Goal: Transaction & Acquisition: Purchase product/service

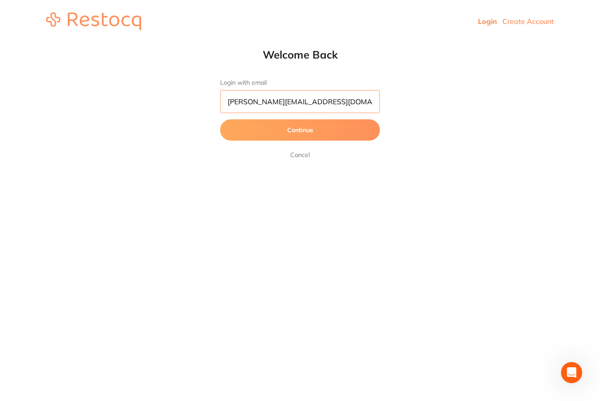
type input "[PERSON_NAME][EMAIL_ADDRESS][DOMAIN_NAME]"
click at [300, 130] on button "Continue" at bounding box center [300, 129] width 160 height 21
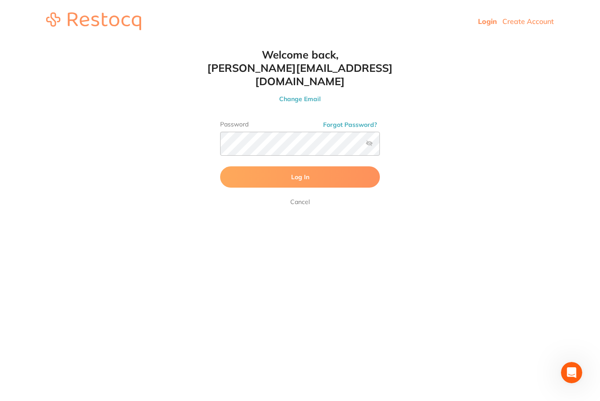
click at [294, 166] on button "Log In" at bounding box center [300, 176] width 160 height 21
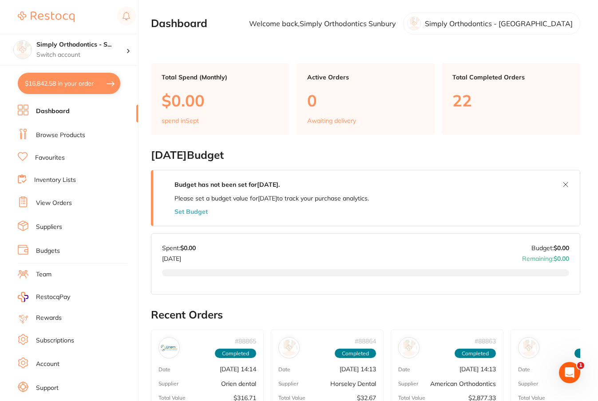
click at [73, 85] on button "$16,842.58 in your order" at bounding box center [69, 83] width 102 height 21
checkbox input "true"
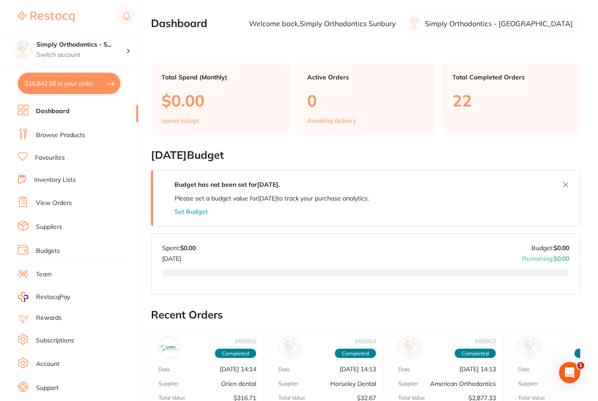
checkbox input "true"
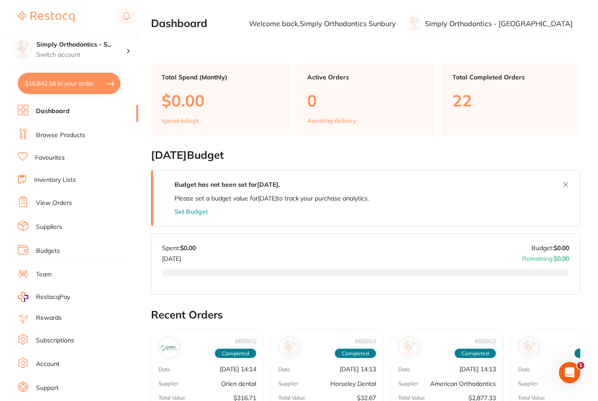
checkbox input "true"
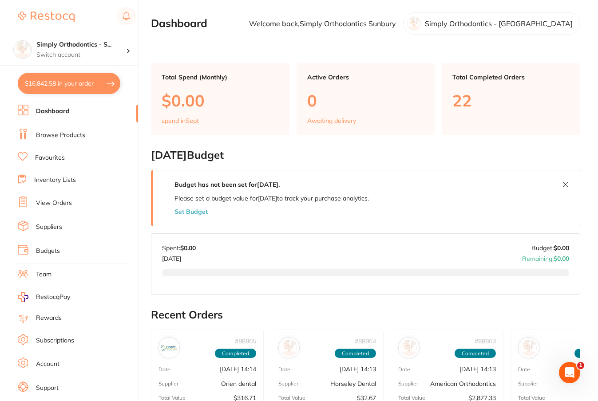
checkbox input "true"
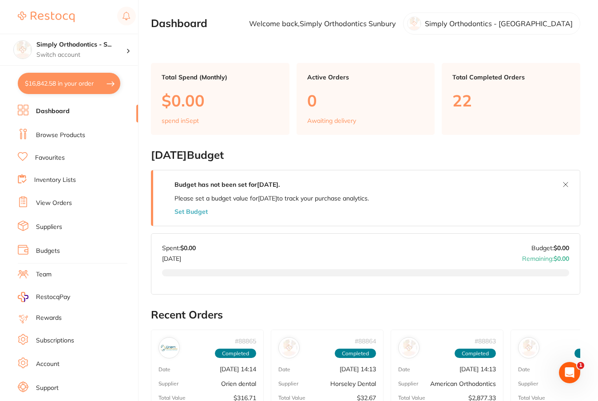
checkbox input "true"
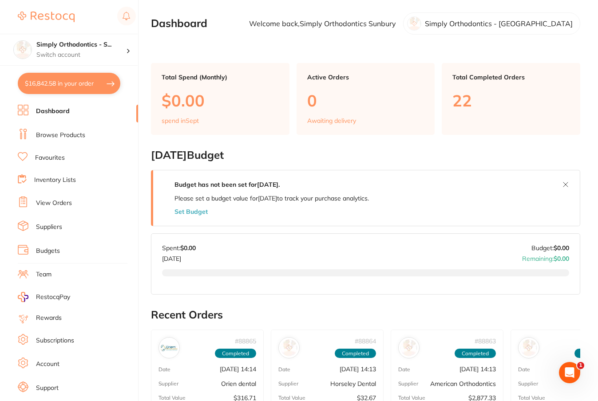
checkbox input "true"
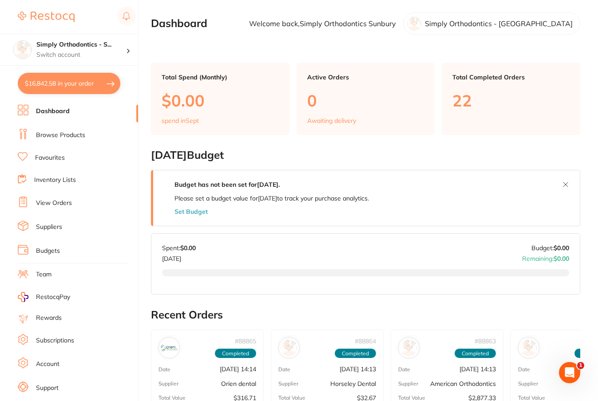
checkbox input "true"
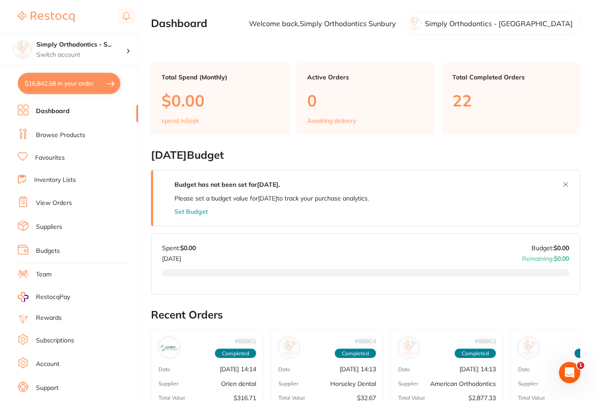
checkbox input "true"
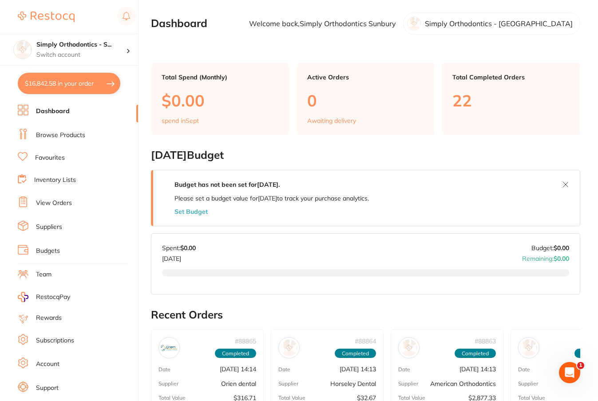
checkbox input "true"
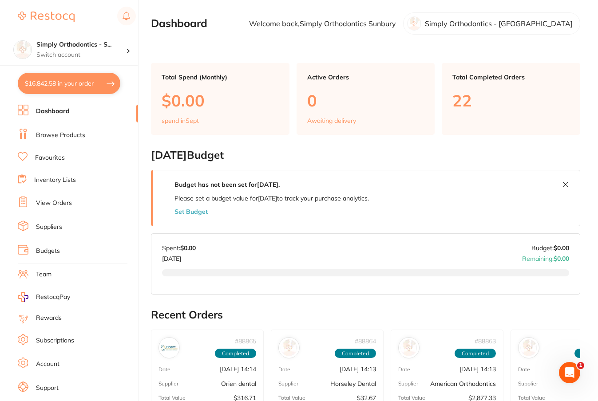
checkbox input "true"
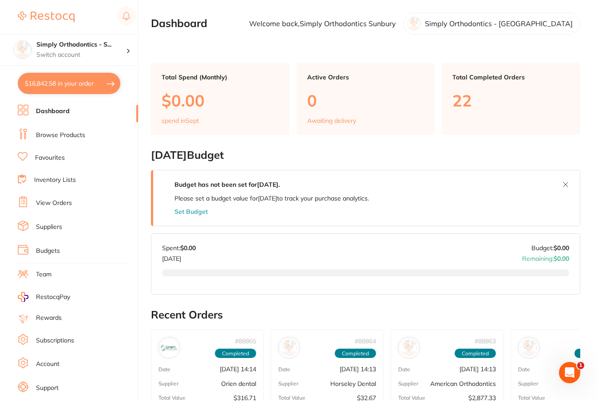
checkbox input "true"
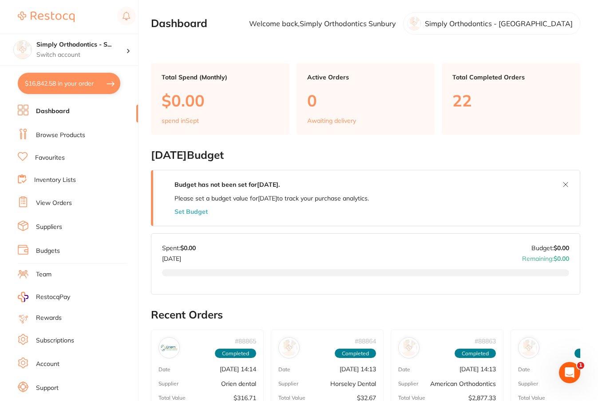
checkbox input "true"
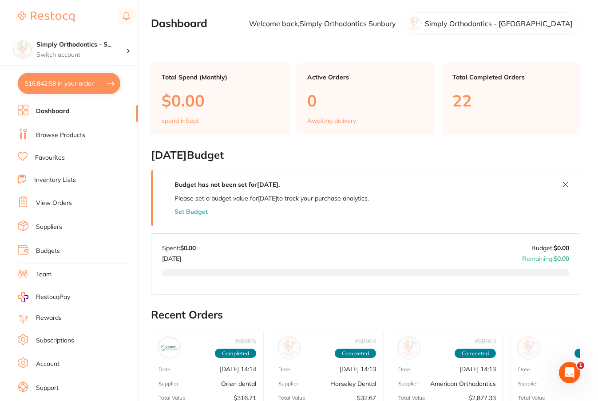
checkbox input "true"
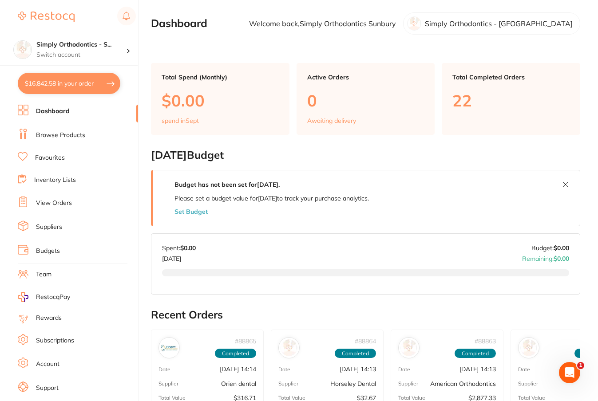
checkbox input "true"
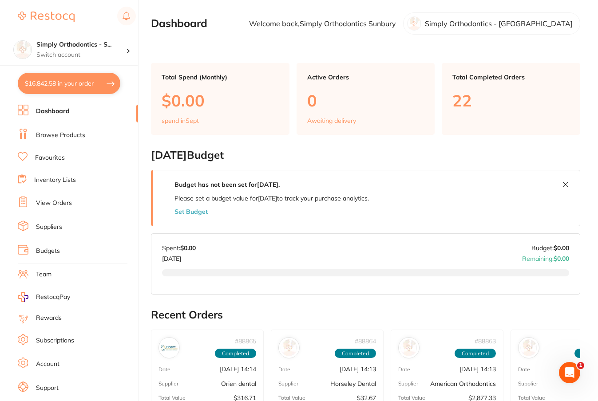
checkbox input "true"
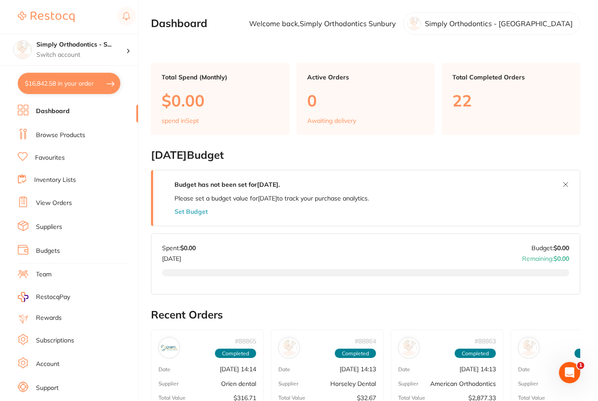
checkbox input "true"
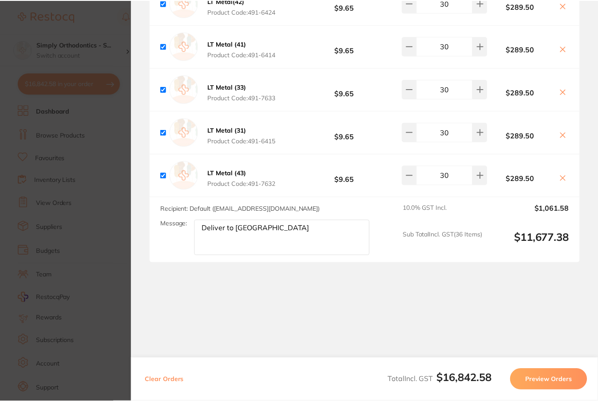
scroll to position [3803, 0]
click at [128, 301] on section "Update RRP Set your pre negotiated price for this item. Item Agreed RRP (excl. …" at bounding box center [300, 200] width 600 height 401
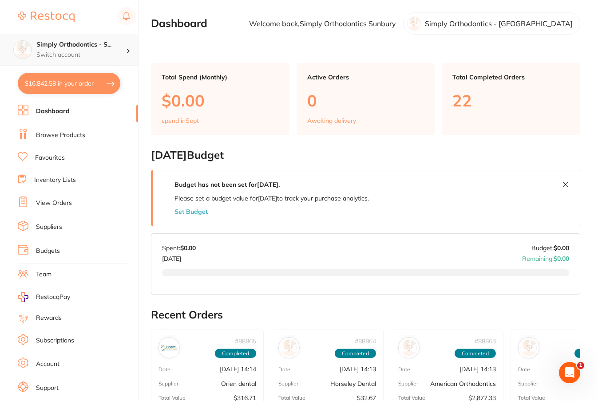
click at [111, 49] on div "Simply Orthodontics - S... Switch account" at bounding box center [81, 49] width 90 height 19
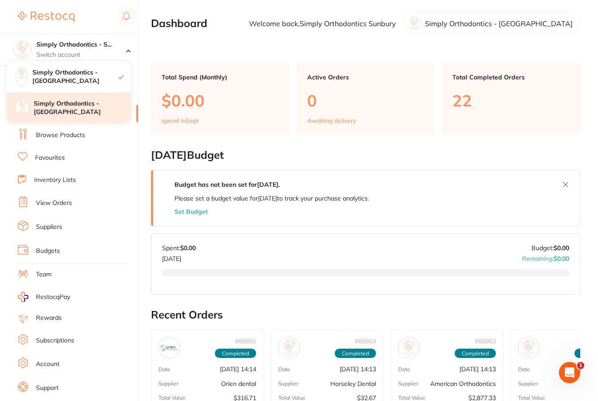
click at [78, 111] on h4 "Simply Orthodontics - [GEOGRAPHIC_DATA]" at bounding box center [82, 107] width 97 height 17
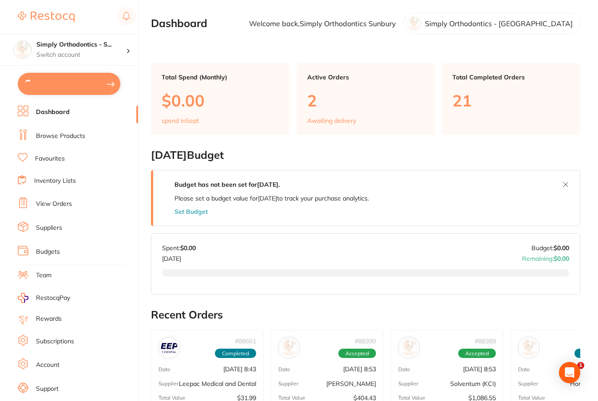
scroll to position [47, 0]
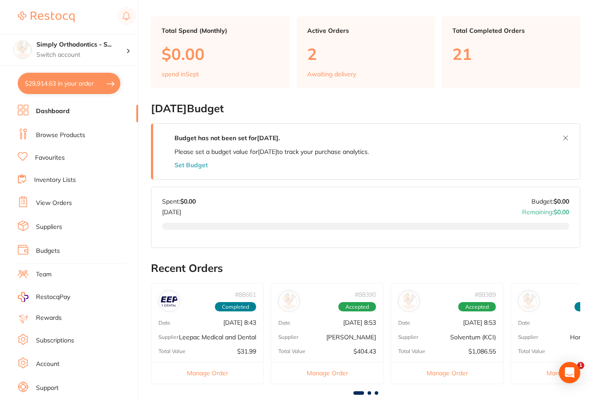
type input "2"
type input "1"
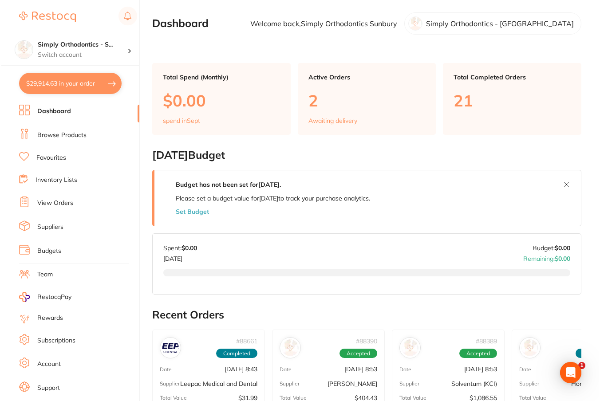
scroll to position [0, 0]
click at [63, 83] on button "$29,914.63 in your order" at bounding box center [69, 83] width 102 height 21
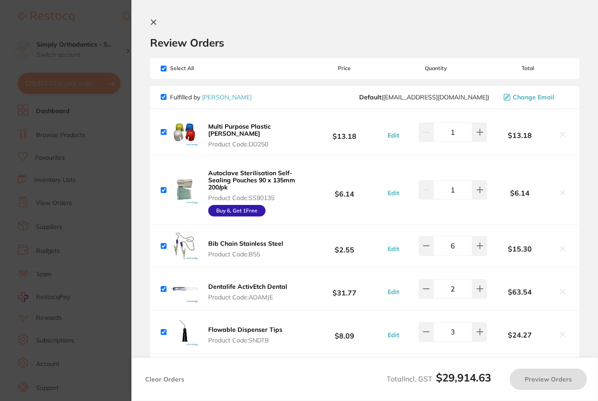
checkbox input "true"
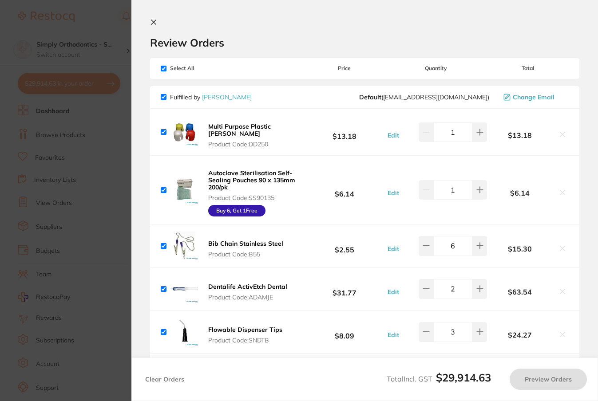
checkbox input "true"
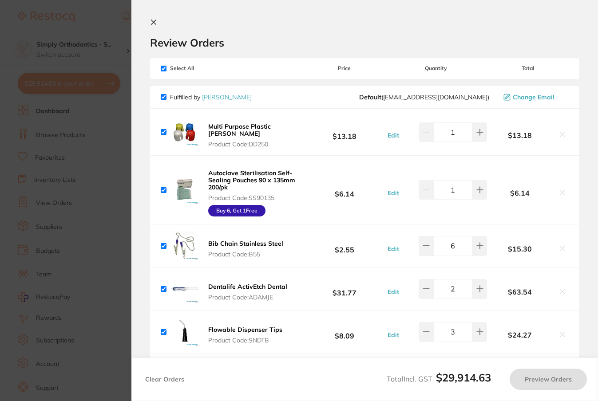
checkbox input "true"
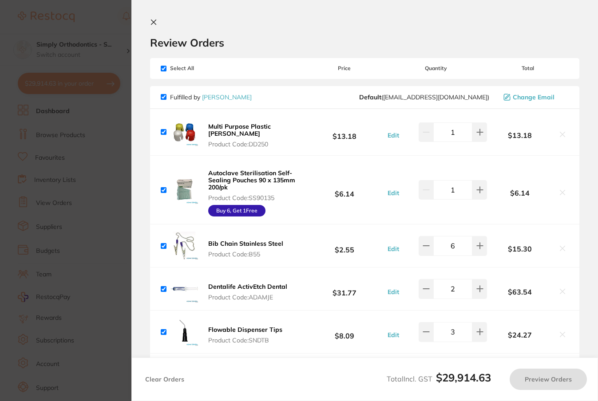
checkbox input "true"
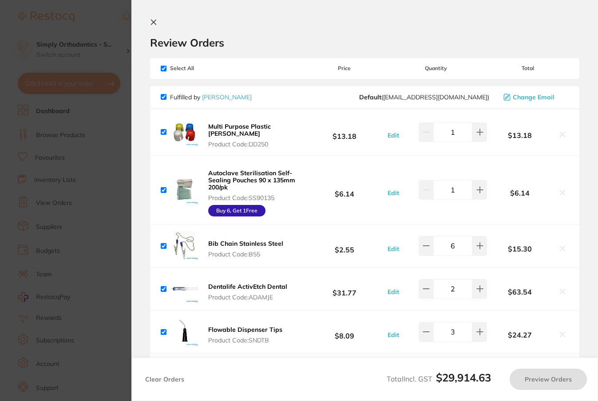
checkbox input "true"
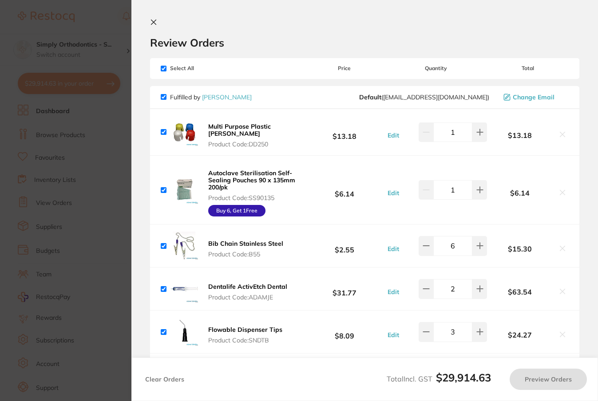
checkbox input "true"
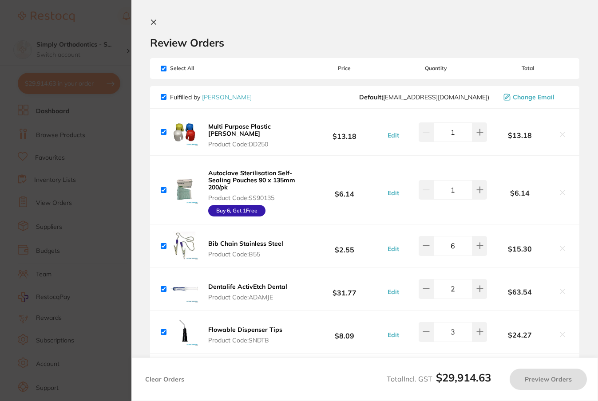
checkbox input "true"
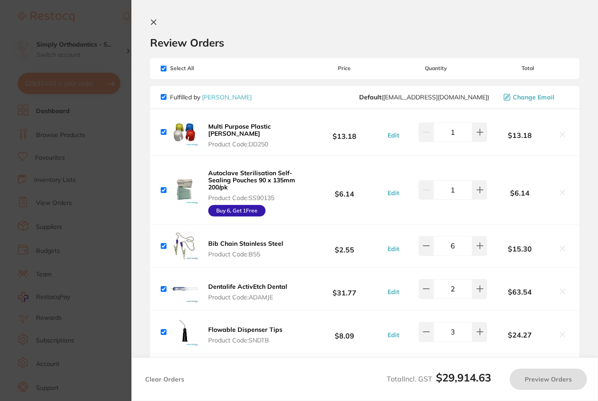
checkbox input "true"
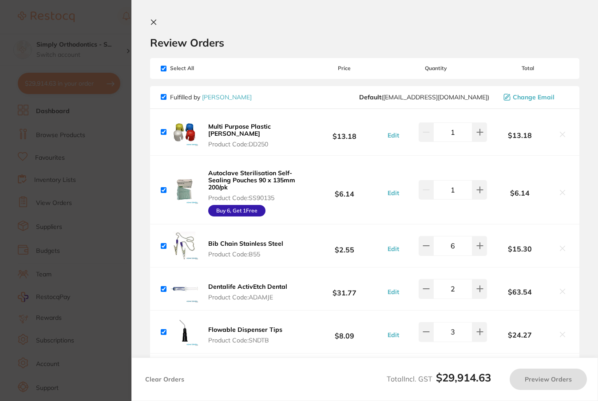
checkbox input "true"
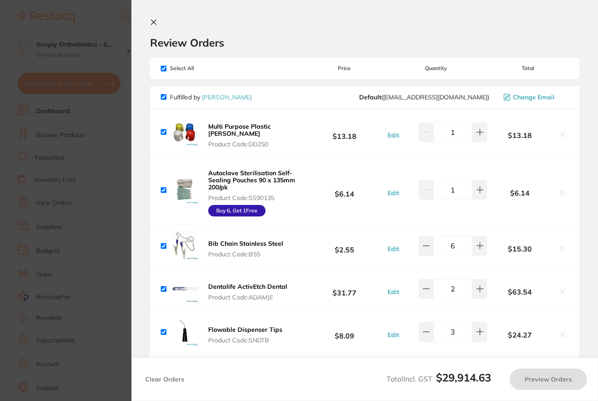
checkbox input "true"
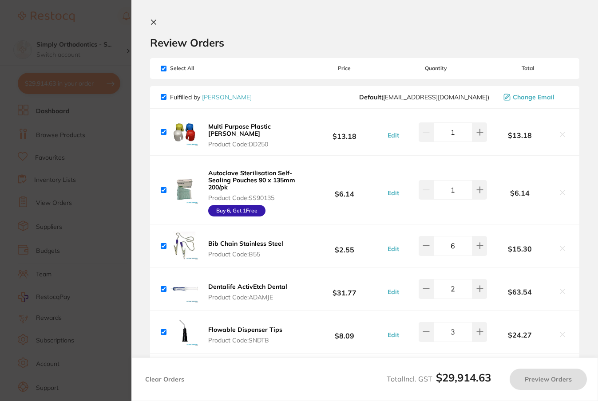
checkbox input "true"
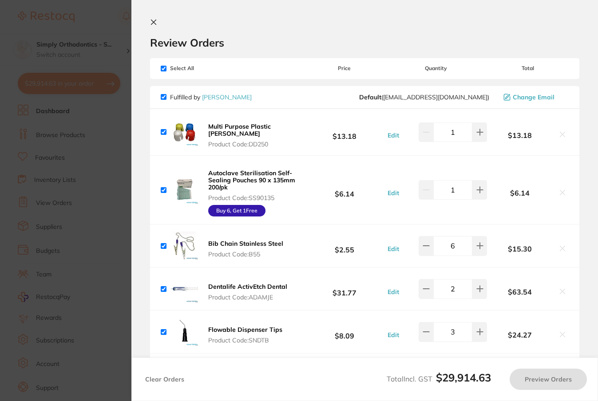
checkbox input "true"
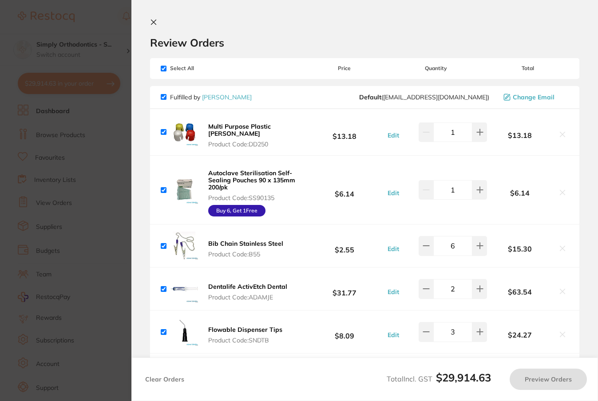
checkbox input "true"
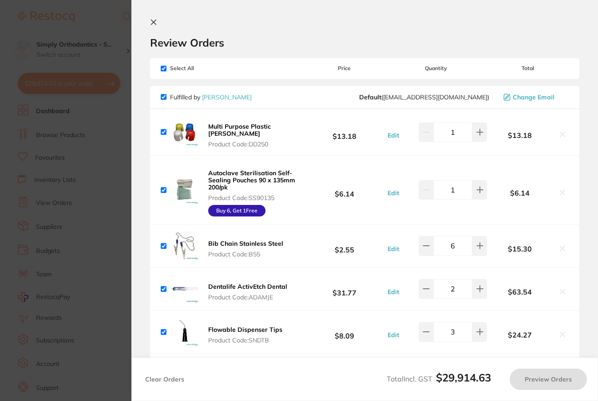
checkbox input "true"
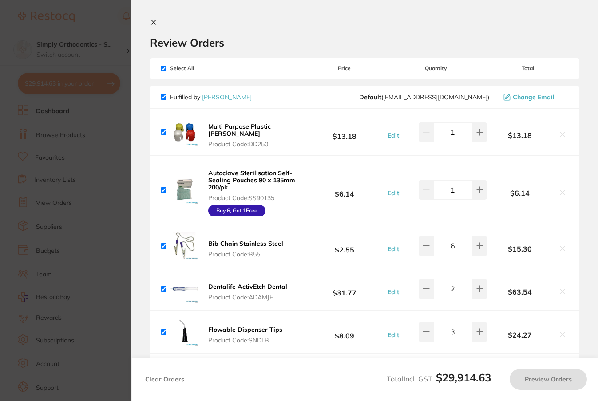
checkbox input "true"
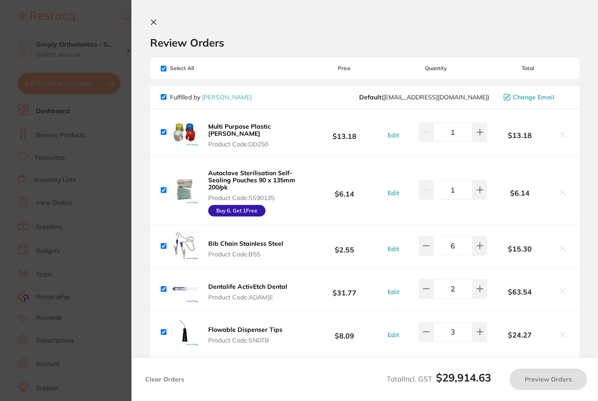
checkbox input "true"
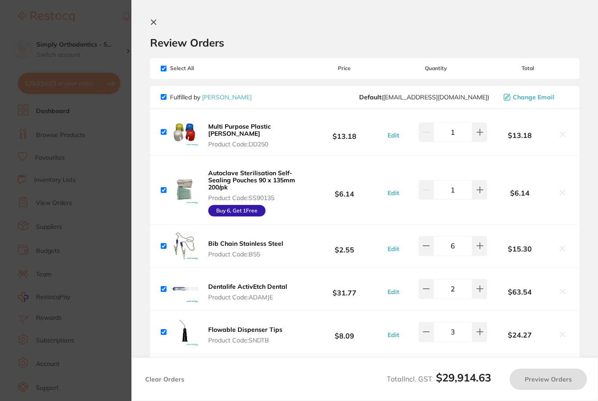
checkbox input "true"
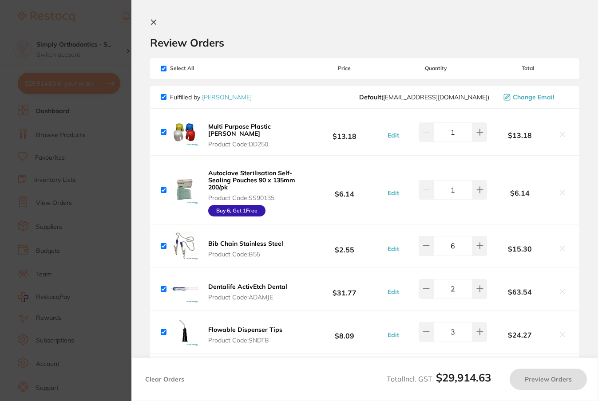
checkbox input "true"
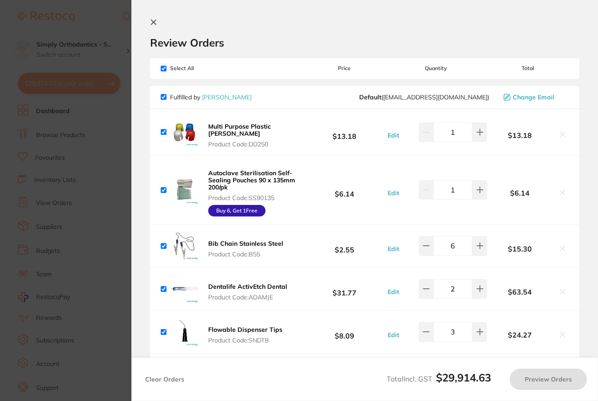
checkbox input "true"
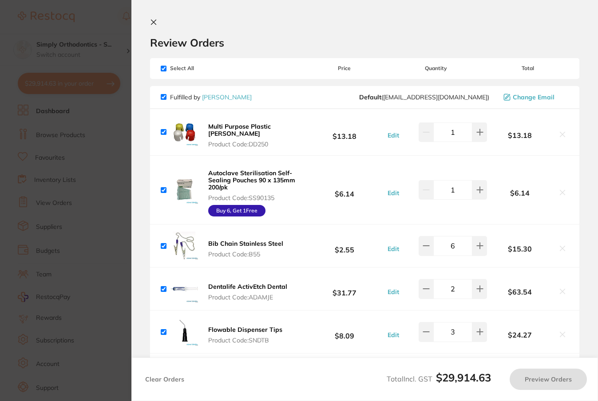
checkbox input "true"
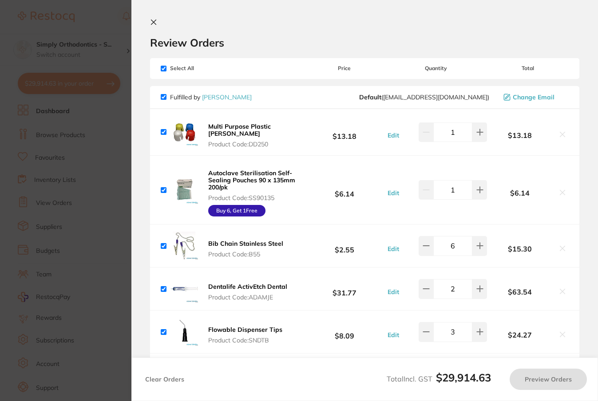
checkbox input "true"
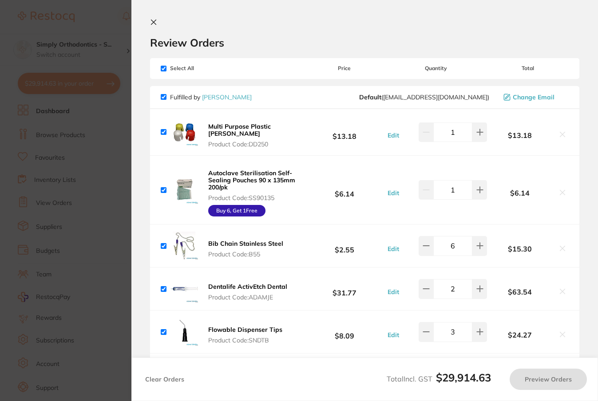
checkbox input "true"
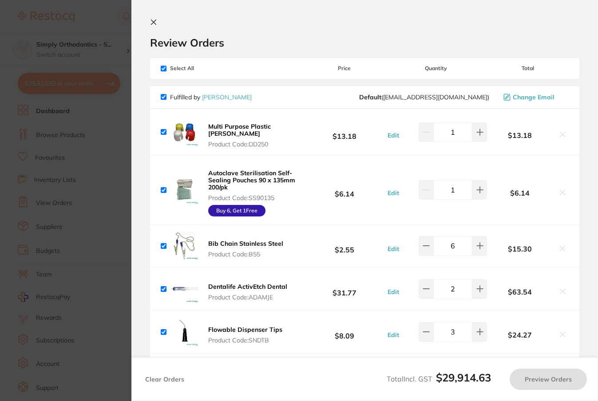
checkbox input "true"
